Goal: Information Seeking & Learning: Learn about a topic

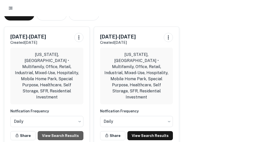
click at [61, 131] on link "View Search Results" at bounding box center [61, 135] width 46 height 9
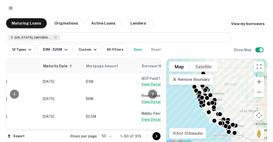
scroll to position [0, 112]
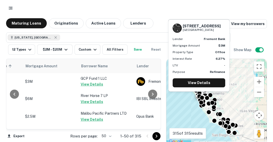
click at [95, 83] on button "View Details" at bounding box center [92, 84] width 22 height 6
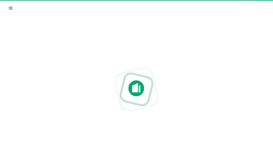
click at [94, 103] on div at bounding box center [136, 89] width 273 height 61
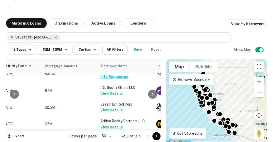
scroll to position [525, 92]
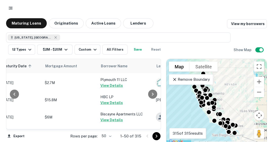
click at [157, 137] on icon "Go to next page" at bounding box center [156, 136] width 6 height 6
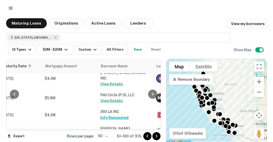
scroll to position [870, 92]
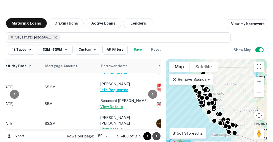
click at [158, 135] on icon "Go to next page" at bounding box center [156, 136] width 6 height 6
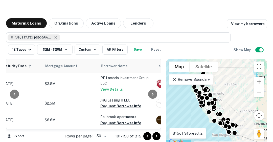
scroll to position [832, 92]
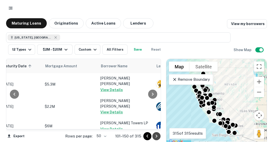
click at [157, 136] on icon "Go to next page" at bounding box center [156, 136] width 6 height 6
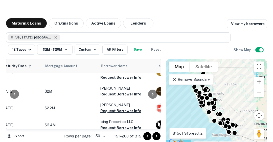
scroll to position [813, 92]
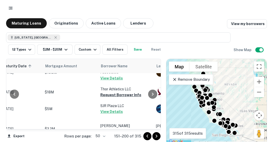
click at [155, 137] on icon "Go to next page" at bounding box center [156, 136] width 6 height 6
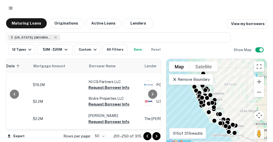
scroll to position [813, 121]
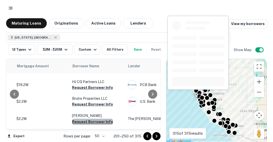
click at [98, 118] on button "Request Borrower Info" at bounding box center [92, 121] width 41 height 6
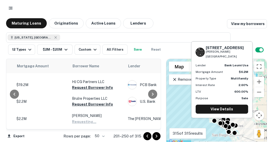
click at [95, 136] on button "Request Borrower Info" at bounding box center [92, 139] width 41 height 6
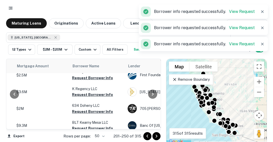
scroll to position [0, 121]
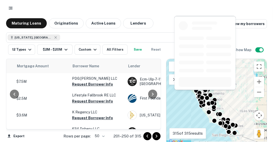
click at [97, 82] on button "Request Borrower Info" at bounding box center [92, 84] width 41 height 6
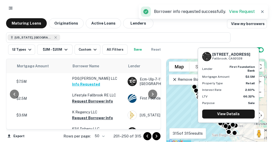
click at [92, 100] on button "Request Borrower Info" at bounding box center [92, 101] width 41 height 6
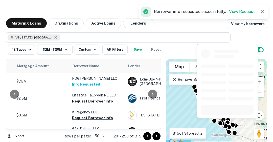
click at [93, 117] on button "Request Borrower Info" at bounding box center [92, 118] width 41 height 6
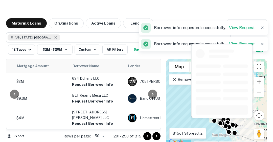
scroll to position [51, 121]
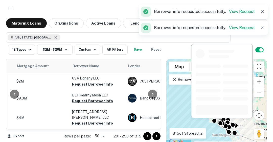
click at [87, 85] on button "Request Borrower Info" at bounding box center [92, 84] width 41 height 6
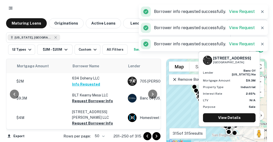
click at [87, 101] on button "Request Borrower Info" at bounding box center [92, 101] width 41 height 6
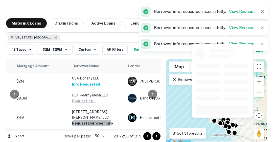
click at [87, 120] on button "Request Borrower Info" at bounding box center [92, 123] width 41 height 6
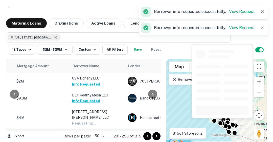
scroll to position [91, 121]
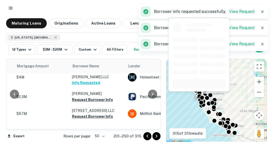
click at [91, 97] on button "Request Borrower Info" at bounding box center [92, 100] width 41 height 6
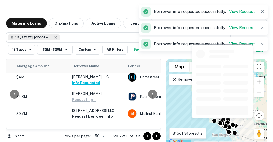
click at [93, 114] on button "Request Borrower Info" at bounding box center [92, 116] width 41 height 6
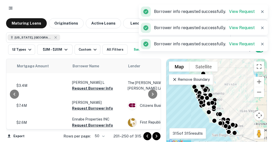
scroll to position [141, 121]
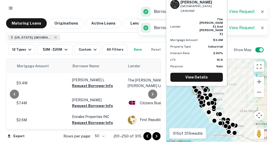
click at [94, 83] on button "Request Borrower Info" at bounding box center [92, 86] width 41 height 6
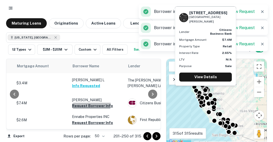
click at [89, 103] on button "Request Borrower Info" at bounding box center [92, 106] width 41 height 6
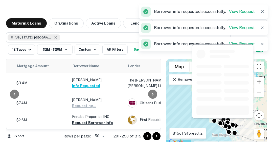
click at [96, 120] on button "Request Borrower Info" at bounding box center [92, 123] width 41 height 6
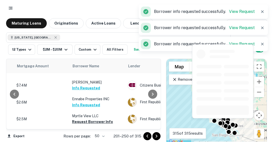
scroll to position [182, 121]
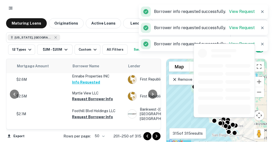
click at [86, 94] on td "Myrtle View LLC Request Borrower Info" at bounding box center [97, 96] width 56 height 17
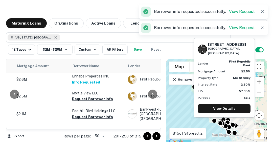
click at [87, 96] on button "Request Borrower Info" at bounding box center [92, 99] width 41 height 6
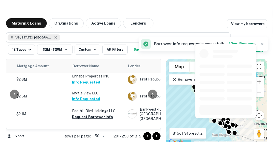
click at [90, 114] on button "Request Borrower Info" at bounding box center [92, 117] width 41 height 6
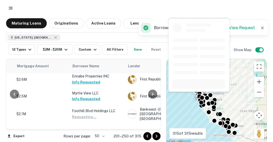
drag, startPoint x: 94, startPoint y: 123, endPoint x: 171, endPoint y: 117, distance: 76.5
click at [94, 135] on button "Request Borrower Info" at bounding box center [92, 138] width 41 height 6
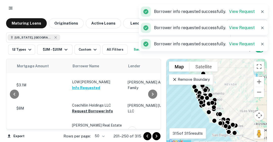
scroll to position [232, 121]
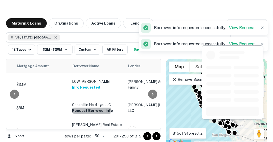
click at [88, 107] on button "Request Borrower Info" at bounding box center [92, 110] width 41 height 6
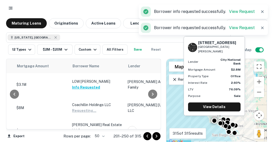
click at [91, 133] on button "Request Borrower Info" at bounding box center [92, 136] width 41 height 6
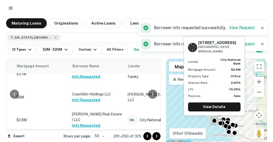
scroll to position [273, 121]
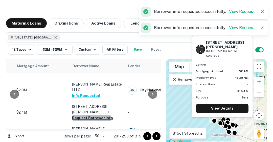
click at [86, 115] on button "Request Borrower Info" at bounding box center [92, 118] width 41 height 6
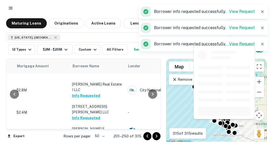
click at [87, 132] on button "Request Borrower Info" at bounding box center [92, 135] width 41 height 6
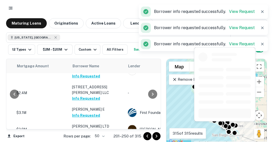
scroll to position [313, 121]
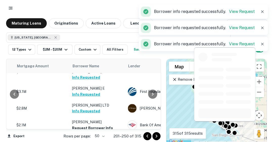
click at [82, 125] on button "Request Borrower Info" at bounding box center [92, 128] width 41 height 6
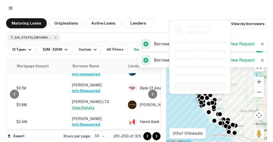
scroll to position [354, 121]
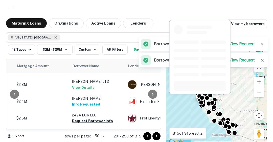
click at [82, 118] on button "Request Borrower Info" at bounding box center [92, 121] width 41 height 6
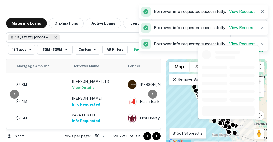
click at [86, 140] on button "Request Borrower Info" at bounding box center [92, 143] width 41 height 6
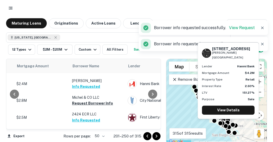
scroll to position [394, 121]
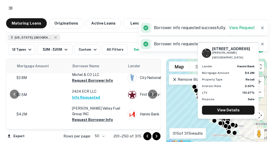
click at [84, 116] on button "Request Borrower Info" at bounding box center [92, 119] width 41 height 6
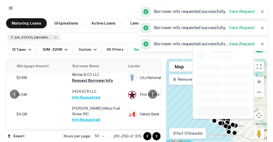
click at [87, 133] on button "Request Borrower Info" at bounding box center [92, 136] width 41 height 6
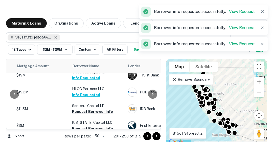
scroll to position [455, 121]
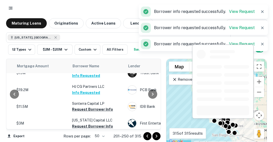
click at [96, 106] on button "Request Borrower Info" at bounding box center [92, 109] width 41 height 6
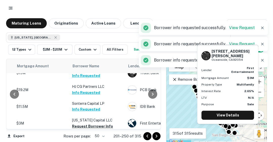
click at [86, 123] on button "Request Borrower Info" at bounding box center [92, 126] width 41 height 6
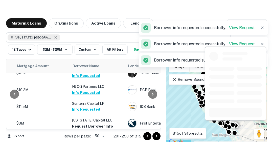
click at [88, 140] on button "Request Borrower Info" at bounding box center [92, 143] width 41 height 6
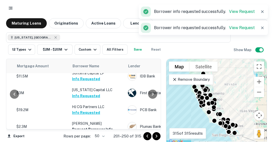
scroll to position [495, 121]
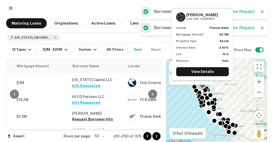
click at [77, 116] on button "Request Borrower Info" at bounding box center [92, 119] width 41 height 6
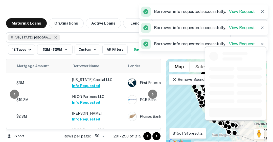
click at [86, 133] on button "Request Borrower Info" at bounding box center [92, 136] width 41 height 6
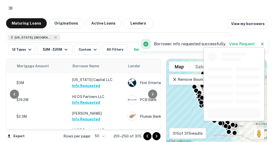
drag, startPoint x: 94, startPoint y: 122, endPoint x: 158, endPoint y: 123, distance: 63.7
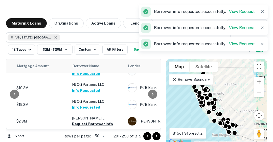
scroll to position [546, 121]
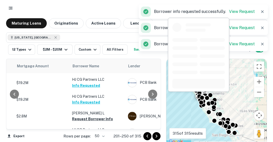
click at [90, 116] on button "Request Borrower Info" at bounding box center [92, 119] width 41 height 6
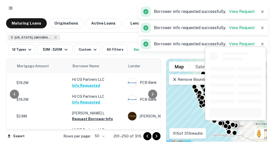
click at [91, 133] on button "Request Borrower Info" at bounding box center [92, 136] width 41 height 6
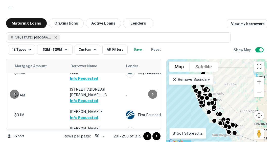
scroll to position [348, 123]
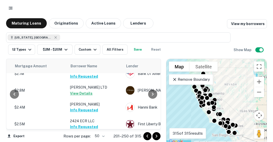
click at [157, 117] on div at bounding box center [153, 94] width 10 height 70
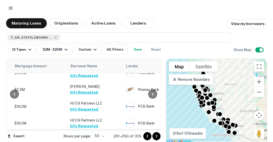
scroll to position [580, 123]
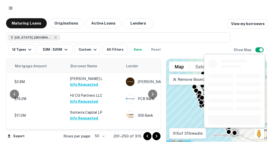
click at [100, 135] on button "Request Borrower Info" at bounding box center [90, 138] width 41 height 6
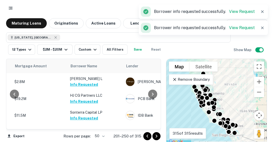
scroll to position [638, 123]
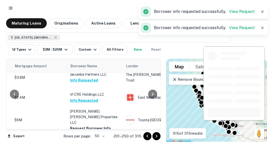
click at [99, 125] on button "Request Borrower Info" at bounding box center [90, 128] width 41 height 6
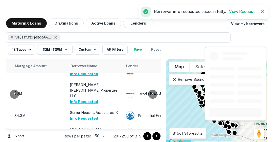
scroll to position [678, 123]
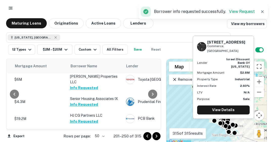
click at [91, 135] on button "Request Borrower Info" at bounding box center [90, 138] width 41 height 6
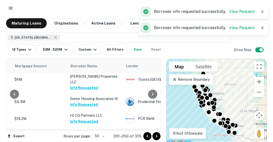
scroll to position [719, 123]
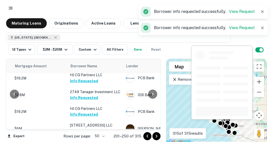
click at [95, 128] on button "Request Borrower Info" at bounding box center [90, 131] width 41 height 6
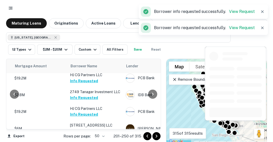
scroll to position [759, 123]
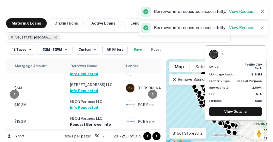
click at [86, 121] on button "Request Borrower Info" at bounding box center [90, 124] width 41 height 6
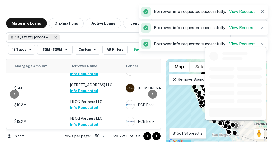
click at [86, 138] on button "Request Borrower Info" at bounding box center [90, 141] width 41 height 6
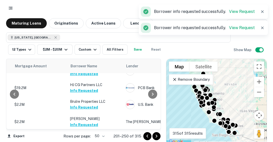
scroll to position [814, 123]
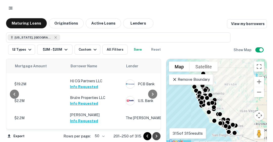
drag, startPoint x: 156, startPoint y: 135, endPoint x: 157, endPoint y: 133, distance: 3.0
click at [156, 135] on icon "Go to next page" at bounding box center [156, 136] width 6 height 6
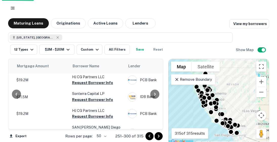
scroll to position [0, 123]
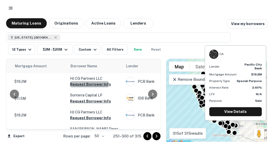
click at [83, 84] on button "Request Borrower Info" at bounding box center [90, 84] width 41 height 6
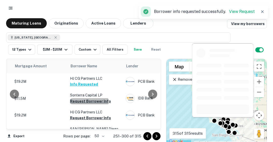
click at [84, 102] on button "Request Borrower Info" at bounding box center [90, 101] width 41 height 6
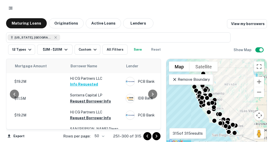
click at [54, 38] on icon at bounding box center [55, 37] width 2 height 2
type input "**********"
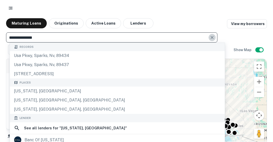
click at [214, 37] on icon "Clear" at bounding box center [211, 37] width 5 height 5
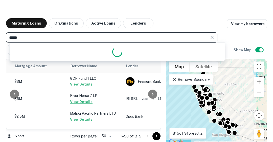
type input "******"
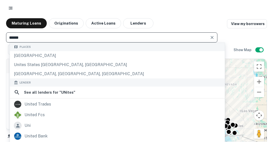
click at [36, 56] on div "United States" at bounding box center [117, 55] width 215 height 9
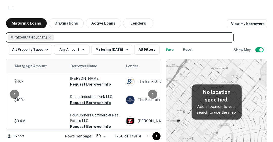
click at [126, 51] on div "Maturing In 6 Months" at bounding box center [112, 49] width 34 height 6
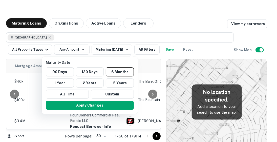
click at [62, 84] on button "1 Year" at bounding box center [60, 82] width 28 height 9
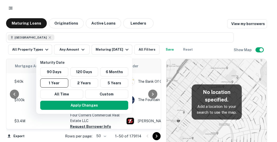
click at [138, 52] on div at bounding box center [138, 71] width 277 height 142
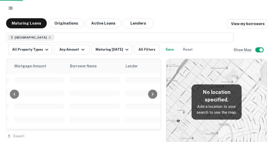
click at [141, 51] on button "All Filters" at bounding box center [146, 49] width 25 height 10
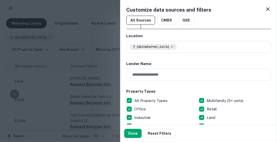
click at [160, 74] on input "text" at bounding box center [196, 74] width 141 height 12
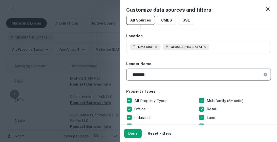
type input "********"
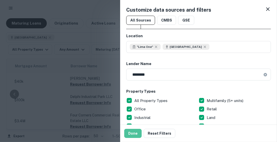
click at [133, 135] on button "Done" at bounding box center [132, 133] width 17 height 9
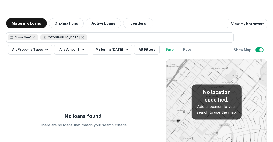
click at [34, 39] on icon at bounding box center [34, 37] width 4 height 4
type input "**********"
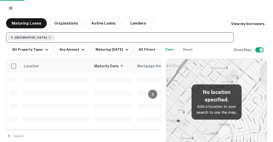
click at [134, 23] on button "Lenders" at bounding box center [138, 23] width 30 height 10
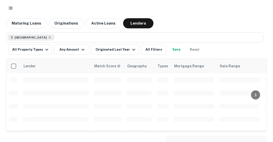
click at [150, 51] on button "All Filters" at bounding box center [153, 49] width 25 height 10
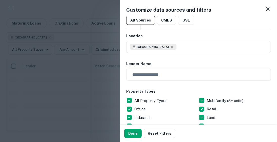
click at [152, 74] on input "text" at bounding box center [196, 74] width 141 height 12
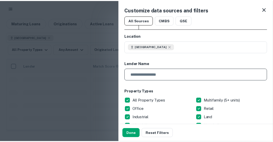
scroll to position [5, 0]
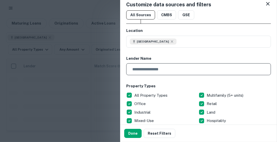
type input "******"
click at [137, 133] on button "Done" at bounding box center [132, 133] width 17 height 9
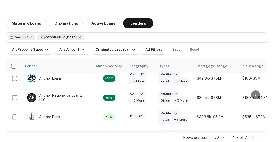
scroll to position [5, 0]
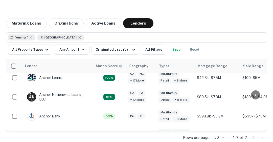
click at [49, 77] on div "Anchor Loans" at bounding box center [44, 77] width 35 height 9
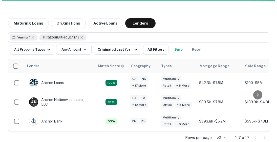
scroll to position [5, 0]
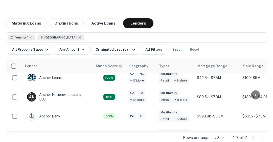
click at [31, 38] on icon at bounding box center [31, 37] width 2 height 2
type input "**********"
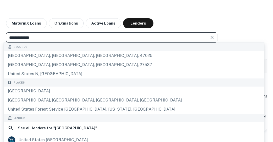
click at [59, 26] on button "Originations" at bounding box center [66, 23] width 35 height 10
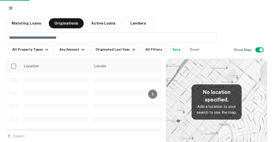
click at [131, 49] on icon "button" at bounding box center [134, 49] width 6 height 6
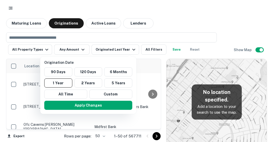
click at [89, 85] on button "2 Years" at bounding box center [88, 82] width 28 height 9
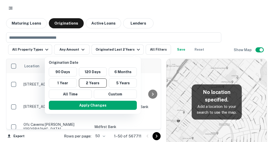
click at [156, 49] on div at bounding box center [138, 71] width 277 height 142
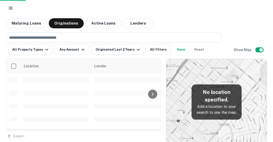
click at [156, 49] on button "All Filters" at bounding box center [158, 49] width 25 height 10
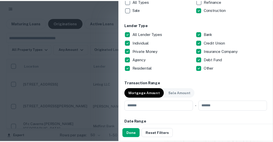
scroll to position [183, 0]
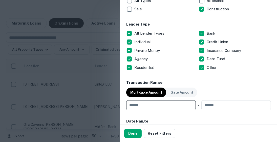
click at [138, 106] on input "number" at bounding box center [159, 105] width 66 height 10
type input "*******"
click at [210, 104] on input "number" at bounding box center [234, 105] width 66 height 10
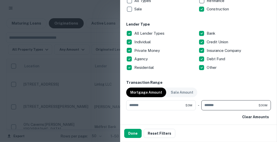
type input "********"
click at [130, 133] on button "Done" at bounding box center [132, 133] width 17 height 9
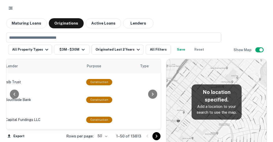
scroll to position [348, 89]
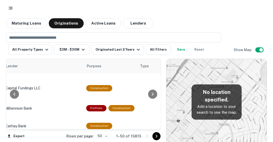
click at [153, 52] on button "All Filters" at bounding box center [158, 49] width 25 height 10
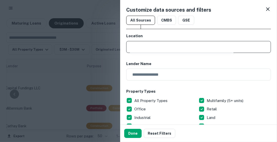
click at [165, 45] on input "text" at bounding box center [200, 47] width 141 height 12
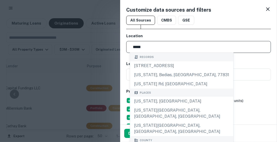
click at [148, 101] on div "Texas, USA" at bounding box center [181, 101] width 103 height 9
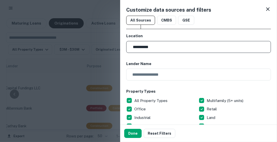
type input "**********"
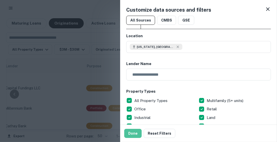
click at [133, 133] on button "Done" at bounding box center [132, 133] width 17 height 9
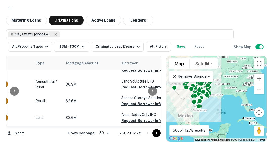
scroll to position [427, 193]
